Goal: Navigation & Orientation: Find specific page/section

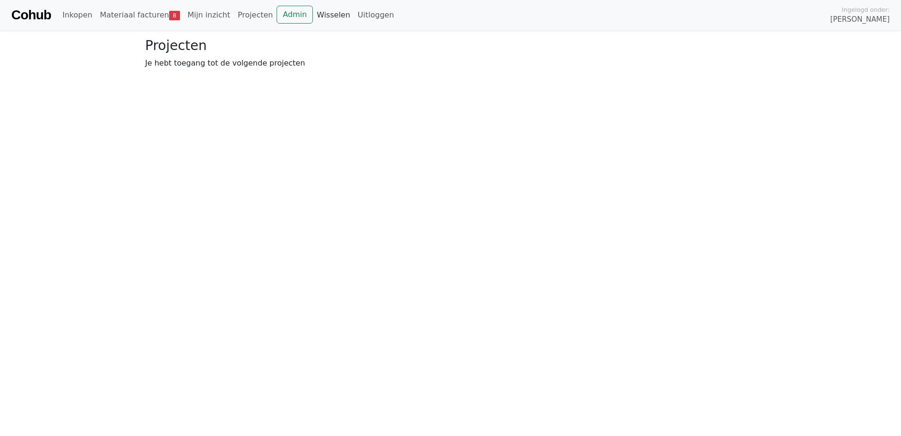
click at [313, 18] on link "Wisselen" at bounding box center [333, 15] width 41 height 19
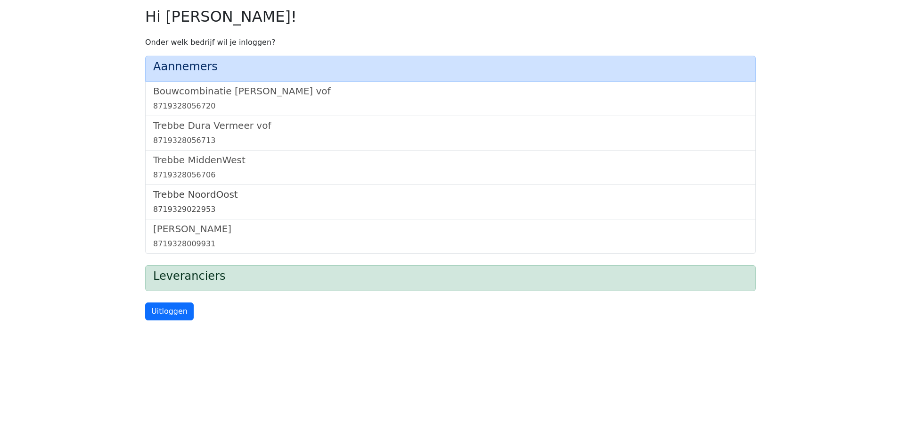
click at [208, 190] on h5 "Trebbe NoordOost" at bounding box center [450, 194] width 595 height 11
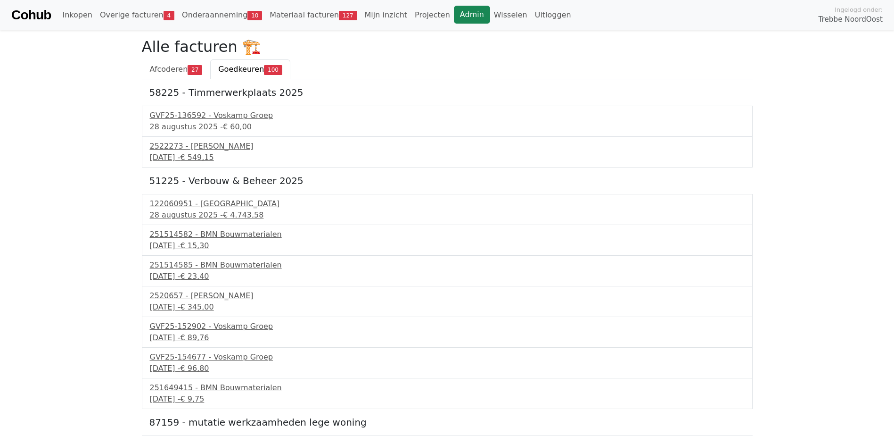
click at [454, 18] on link "Admin" at bounding box center [472, 15] width 36 height 18
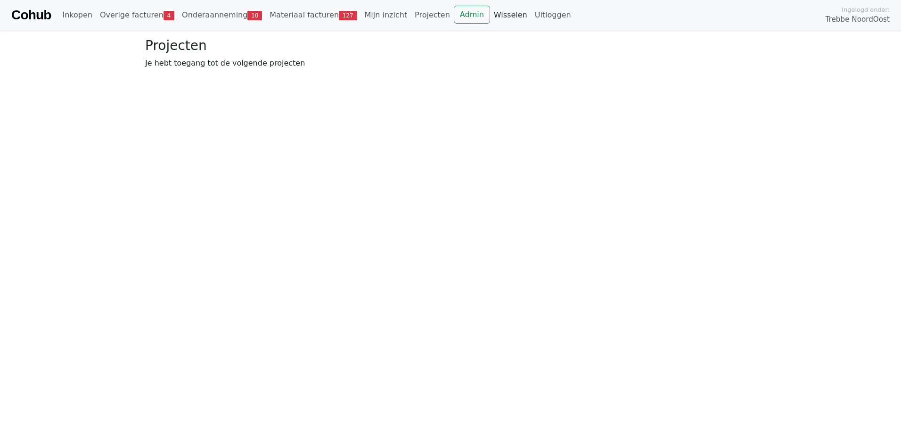
click at [490, 13] on link "Wisselen" at bounding box center [510, 15] width 41 height 19
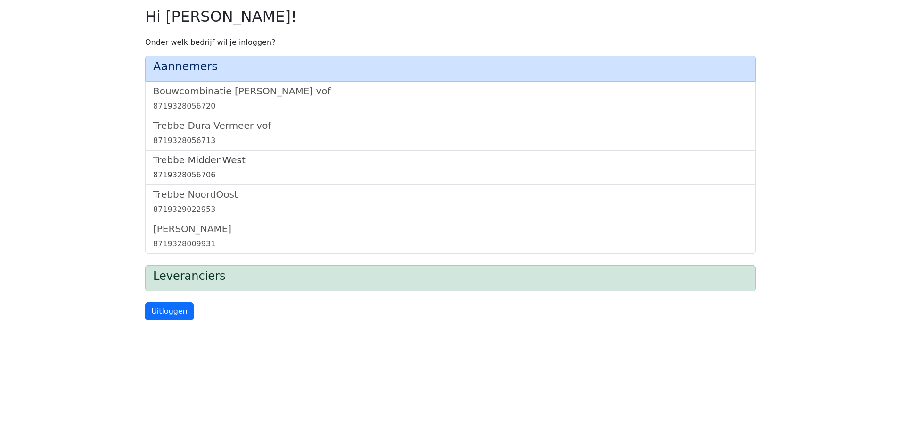
click at [212, 156] on h5 "Trebbe MiddenWest" at bounding box center [450, 159] width 595 height 11
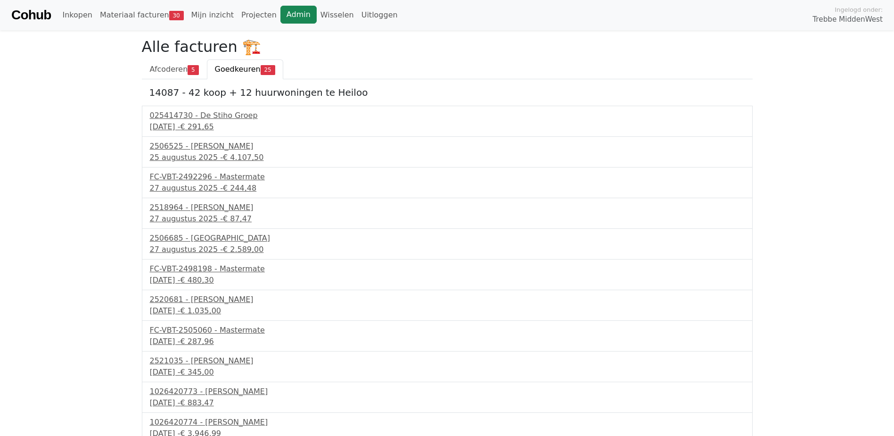
click at [284, 10] on link "Admin" at bounding box center [298, 15] width 36 height 18
